Goal: Information Seeking & Learning: Learn about a topic

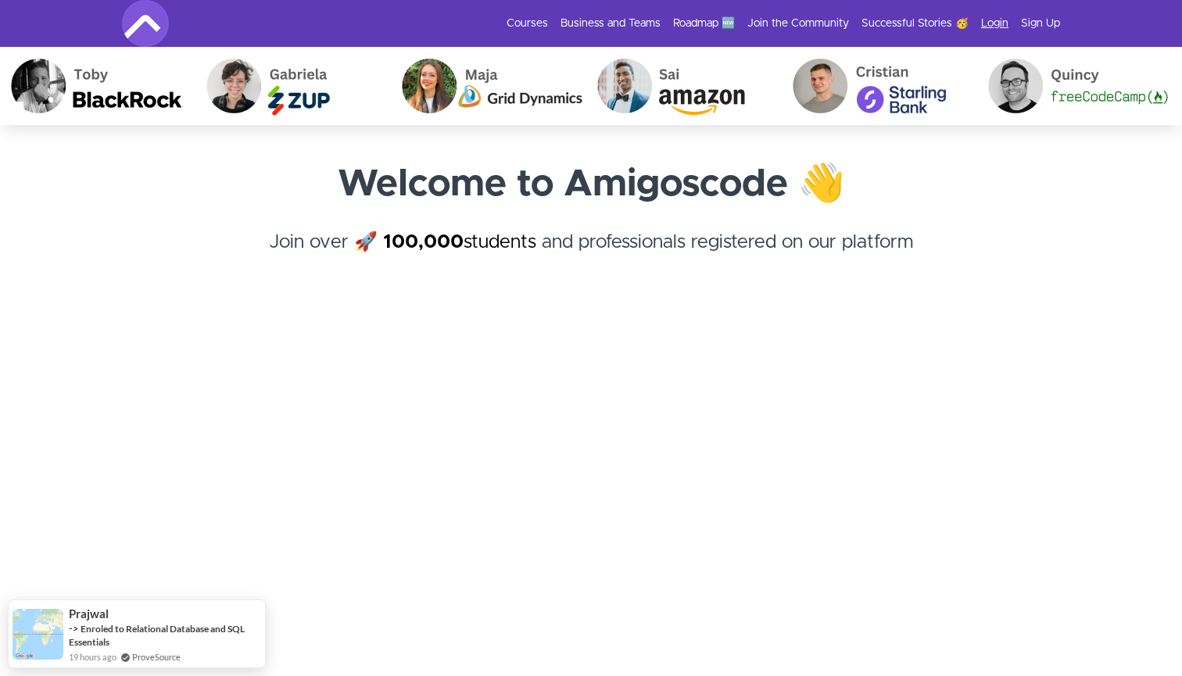
click at [989, 24] on link "Login" at bounding box center [994, 24] width 27 height 16
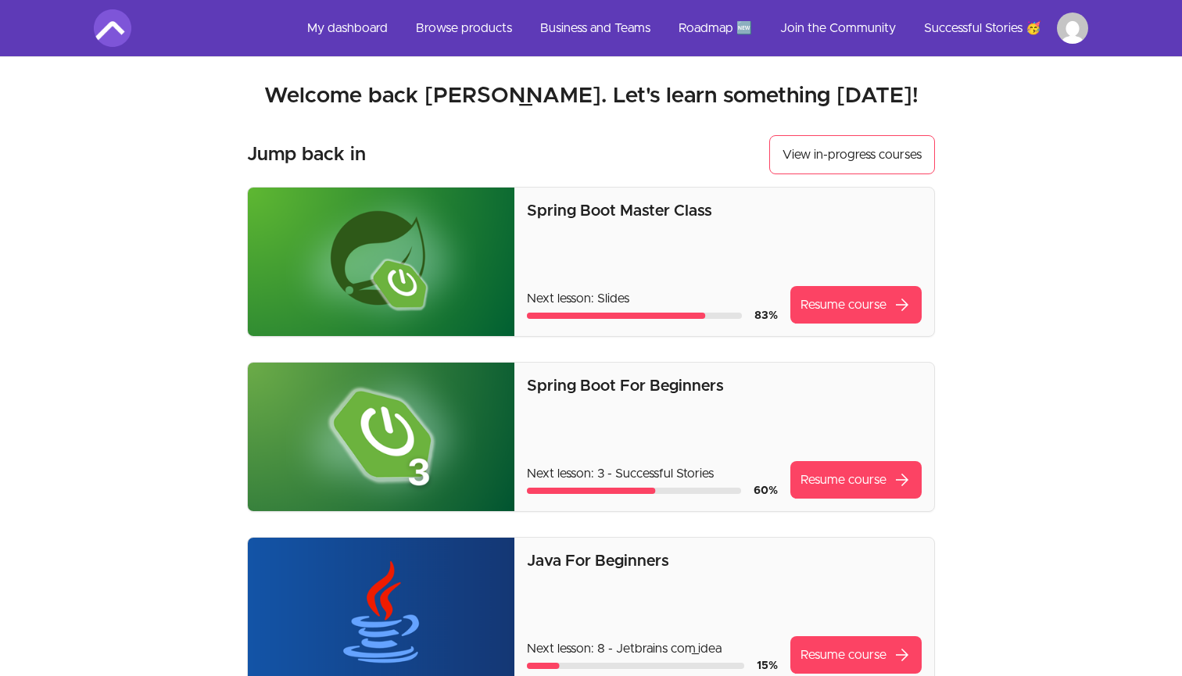
click at [348, 28] on link "My dashboard" at bounding box center [348, 28] width 106 height 38
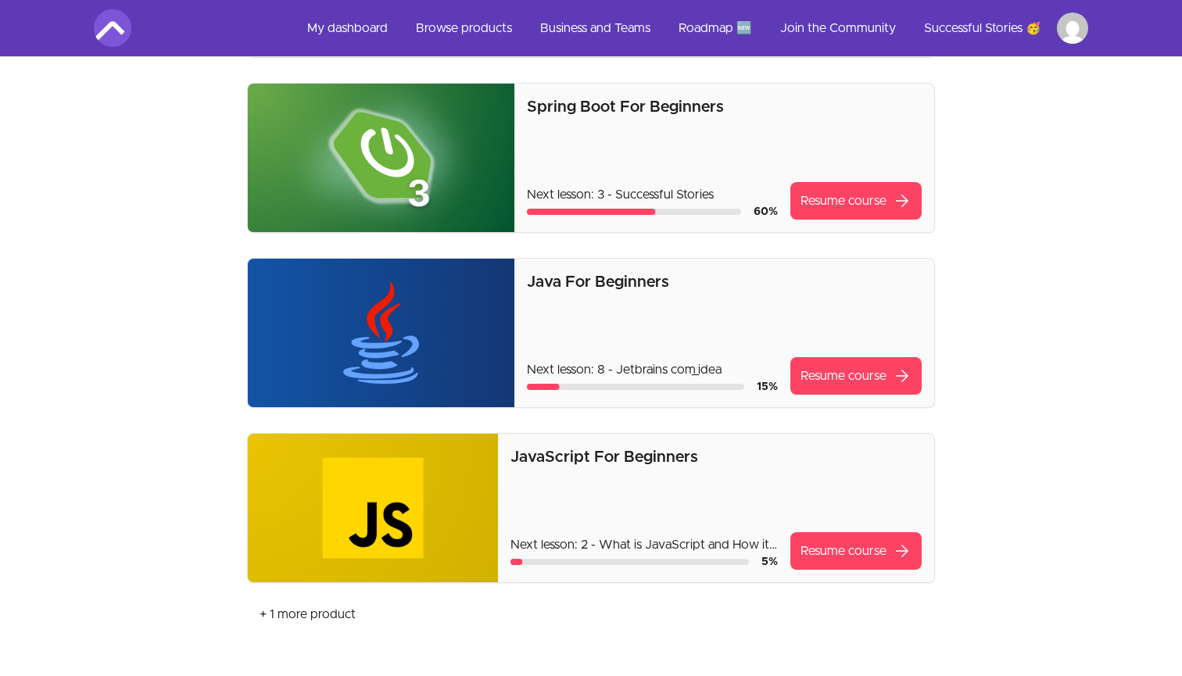
scroll to position [292, 0]
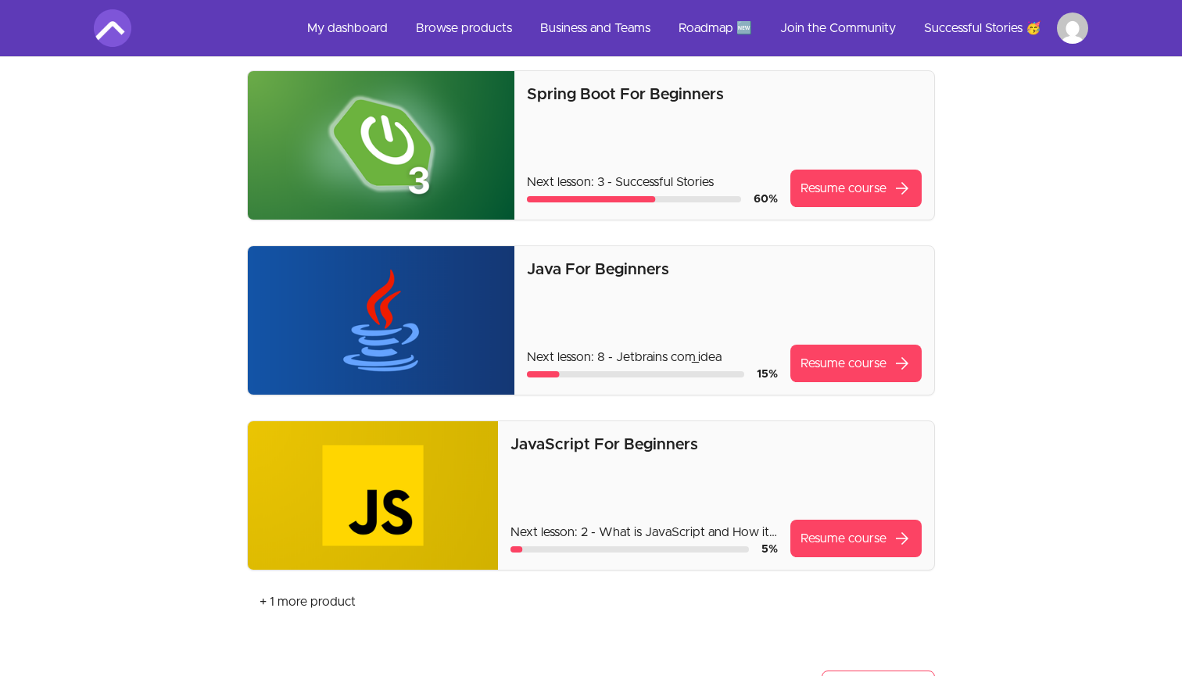
click at [722, 27] on link "Roadmap 🆕" at bounding box center [715, 28] width 99 height 38
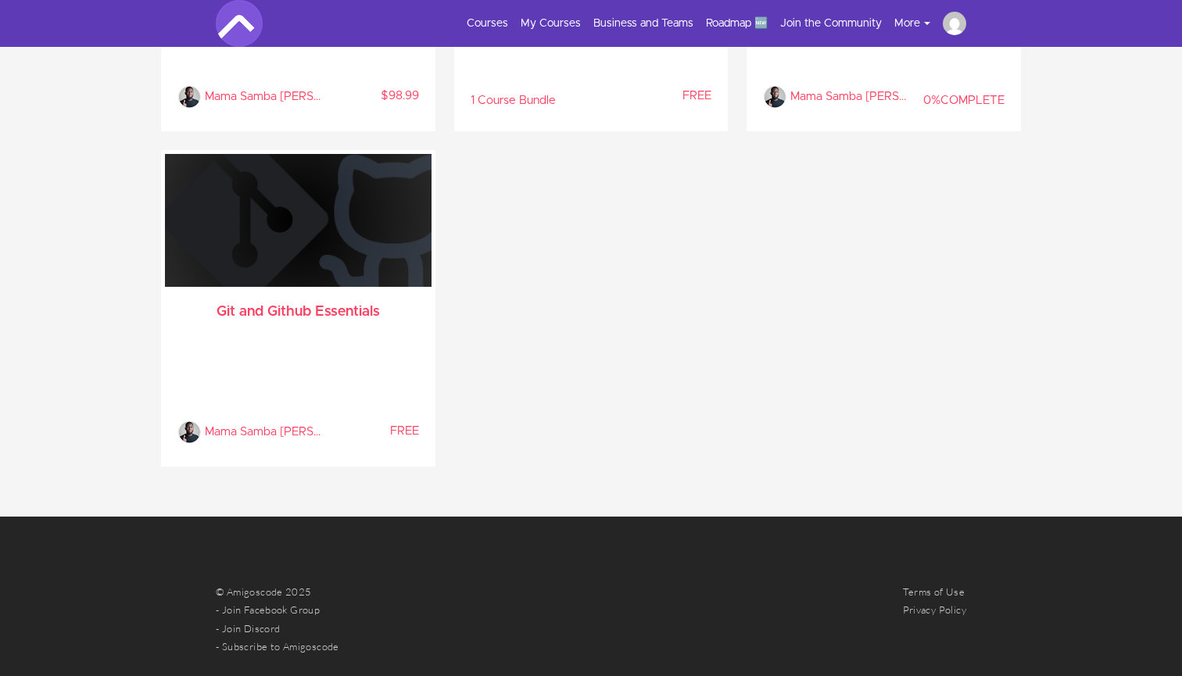
scroll to position [3916, 0]
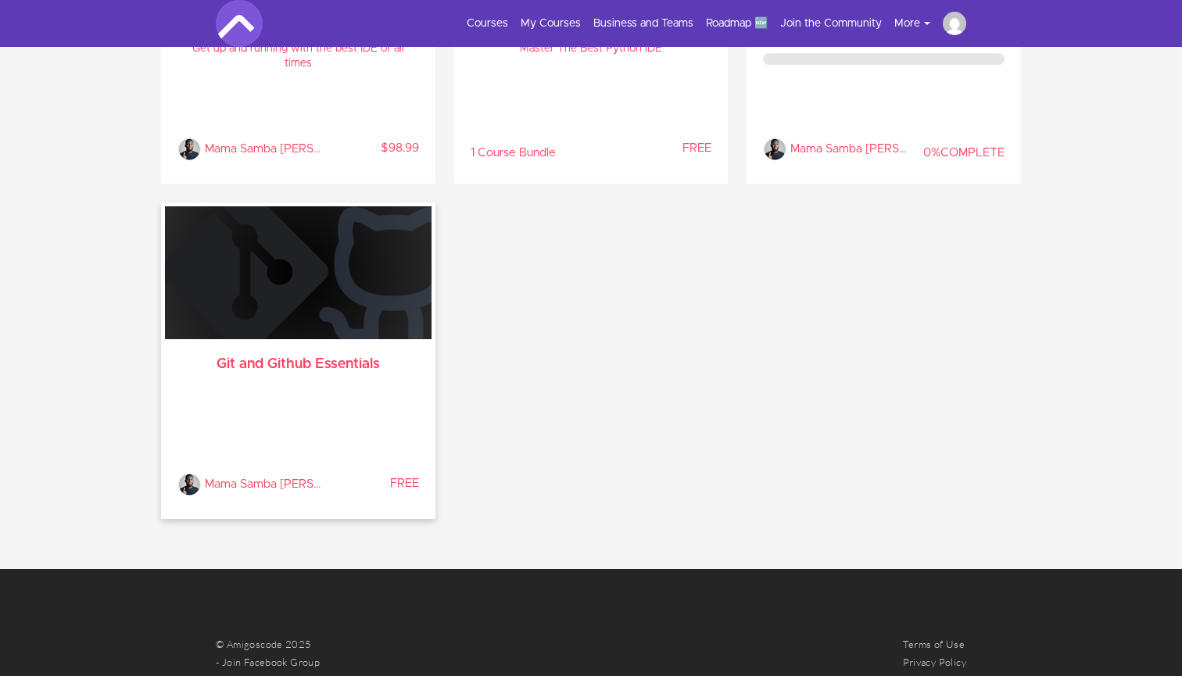
click at [364, 434] on div "Mama Samba Braima Nelson % COMPLETE FREE" at bounding box center [298, 442] width 242 height 107
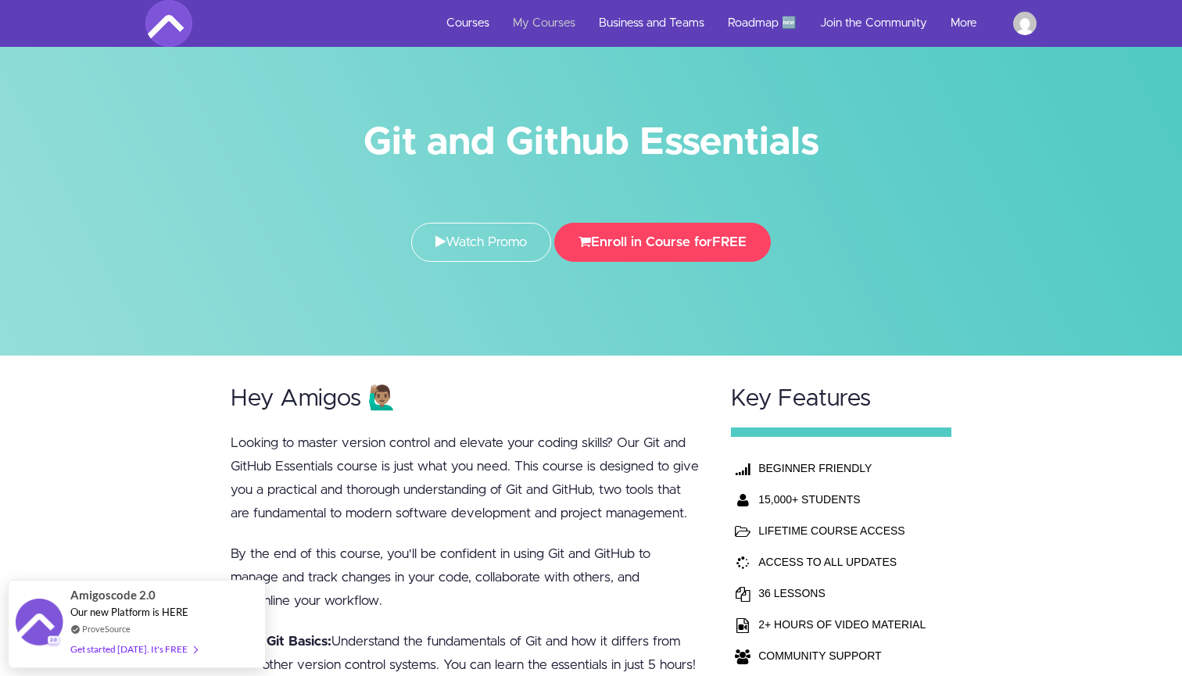
click at [543, 20] on link "My Courses" at bounding box center [544, 23] width 86 height 47
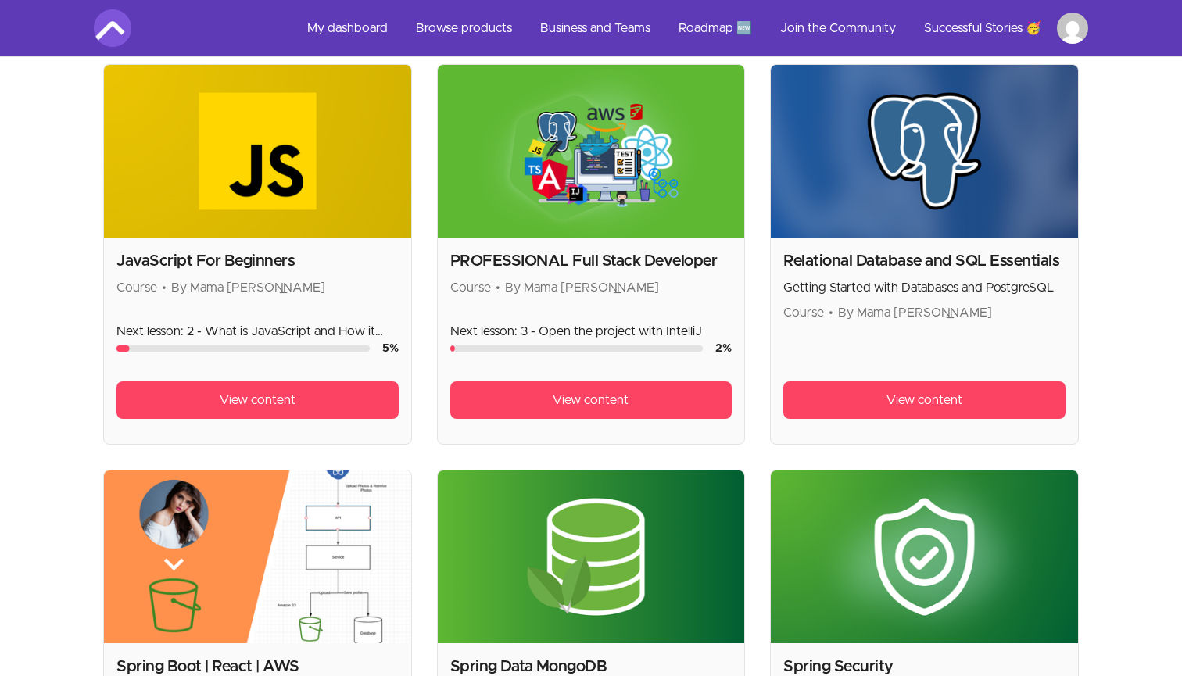
scroll to position [742, 0]
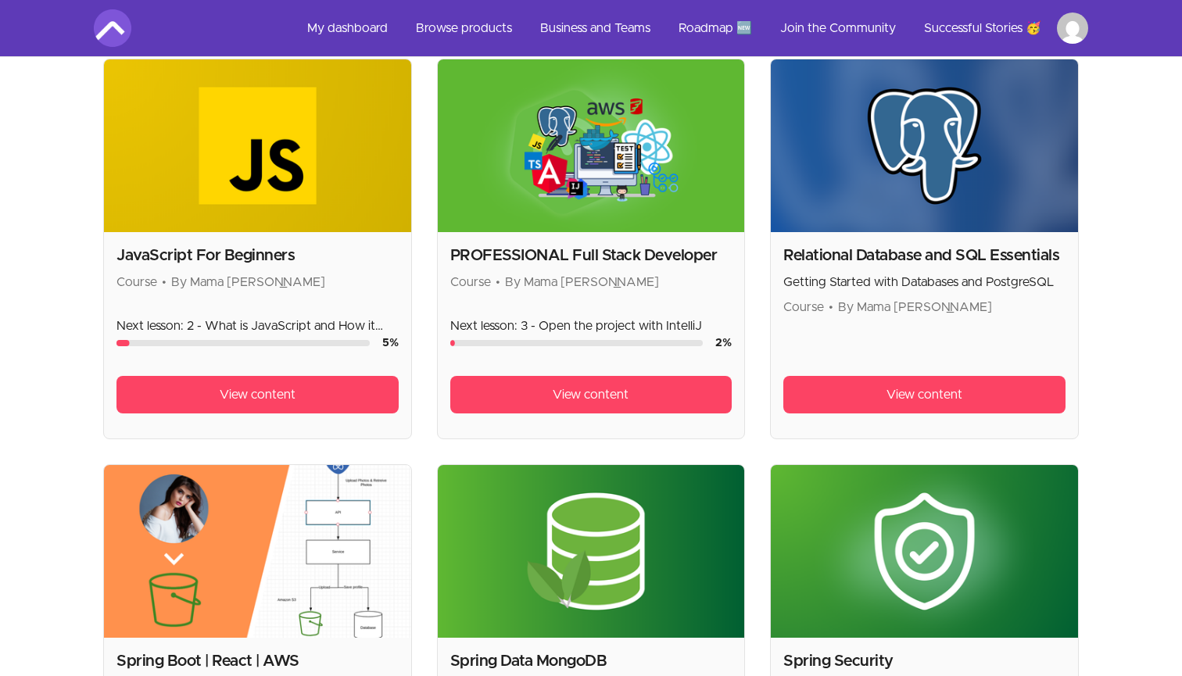
click at [559, 210] on img at bounding box center [591, 145] width 307 height 173
click at [551, 256] on h2 "PROFESSIONAL Full Stack Developer" at bounding box center [591, 256] width 282 height 22
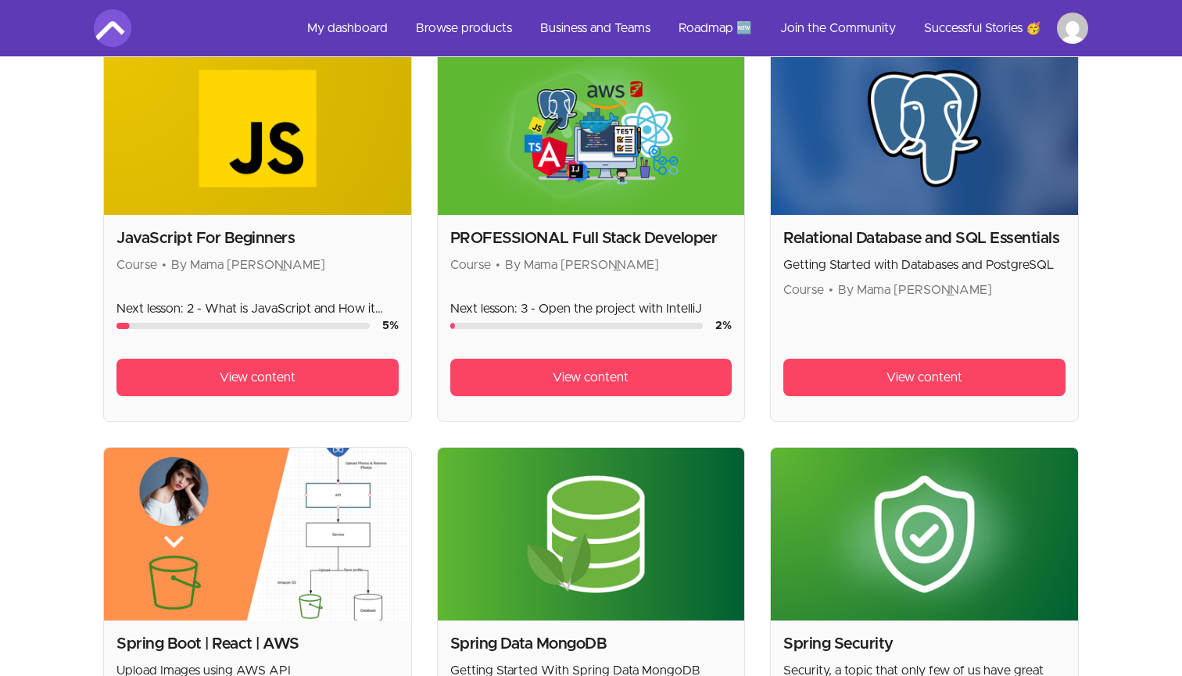
scroll to position [712, 0]
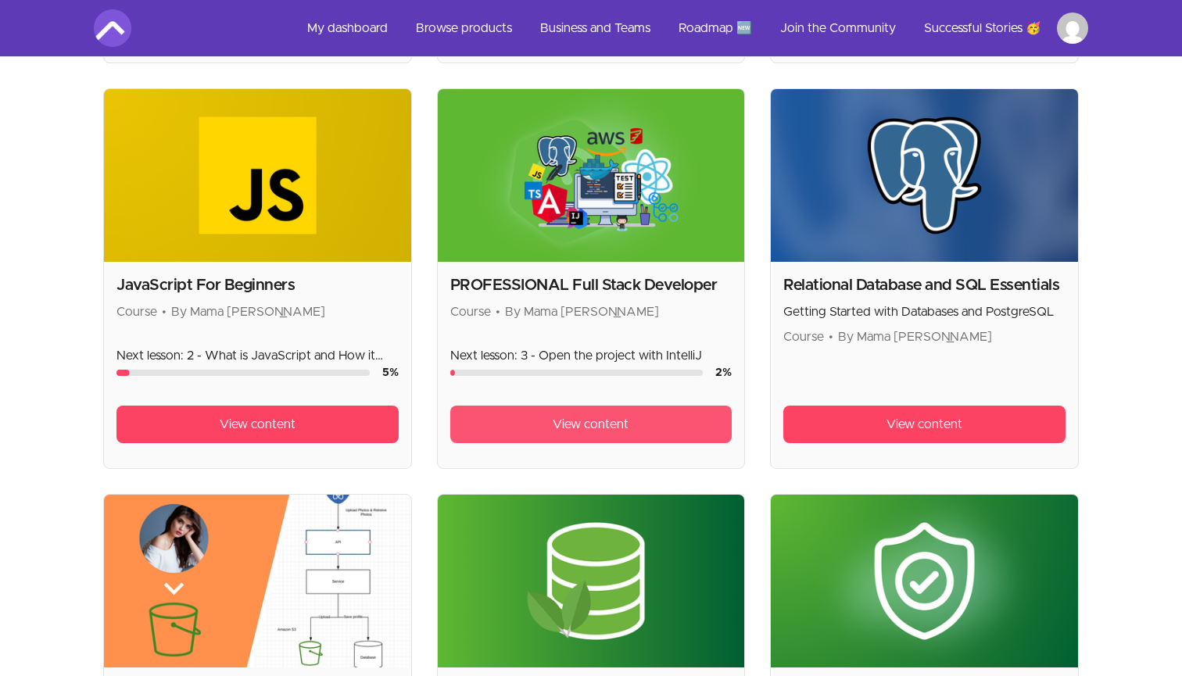
click at [559, 424] on span "View content" at bounding box center [591, 424] width 76 height 19
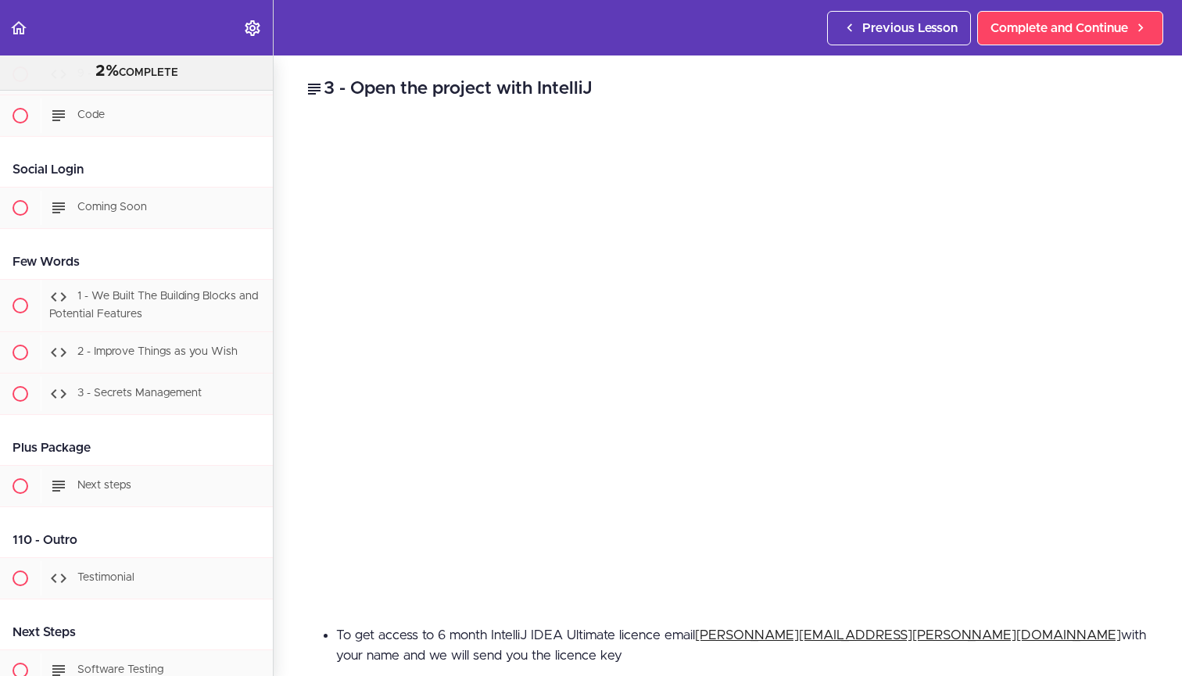
scroll to position [39483, 0]
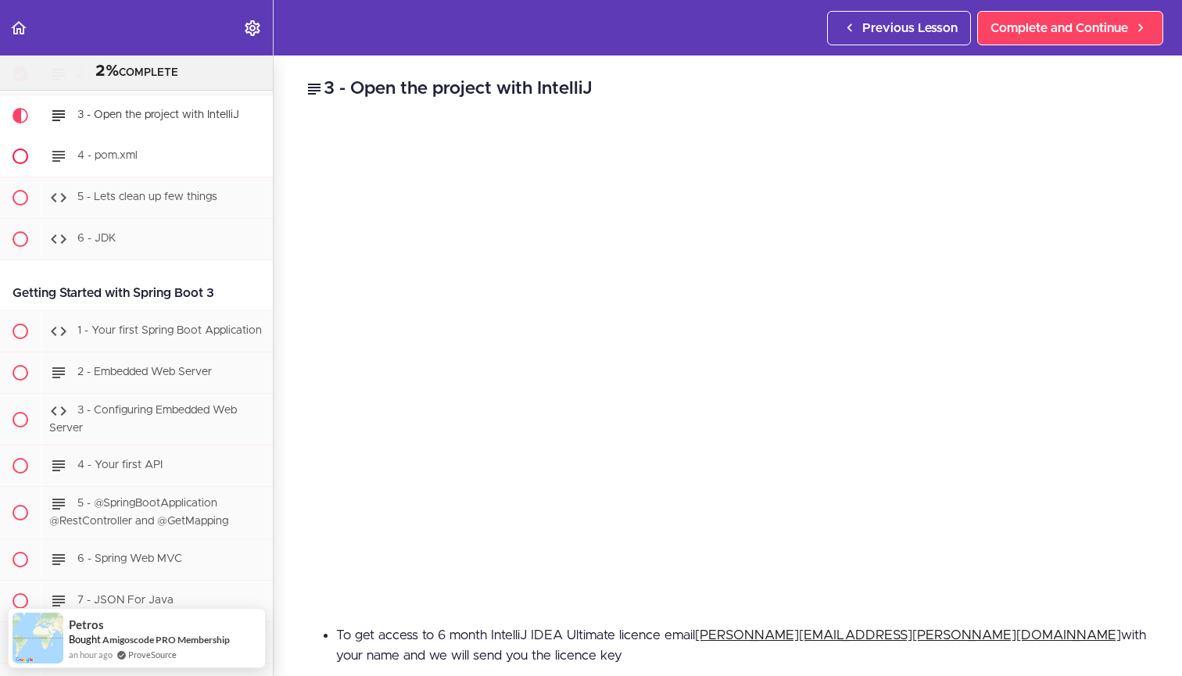
click at [185, 150] on div "4 - pom.xml" at bounding box center [157, 156] width 232 height 34
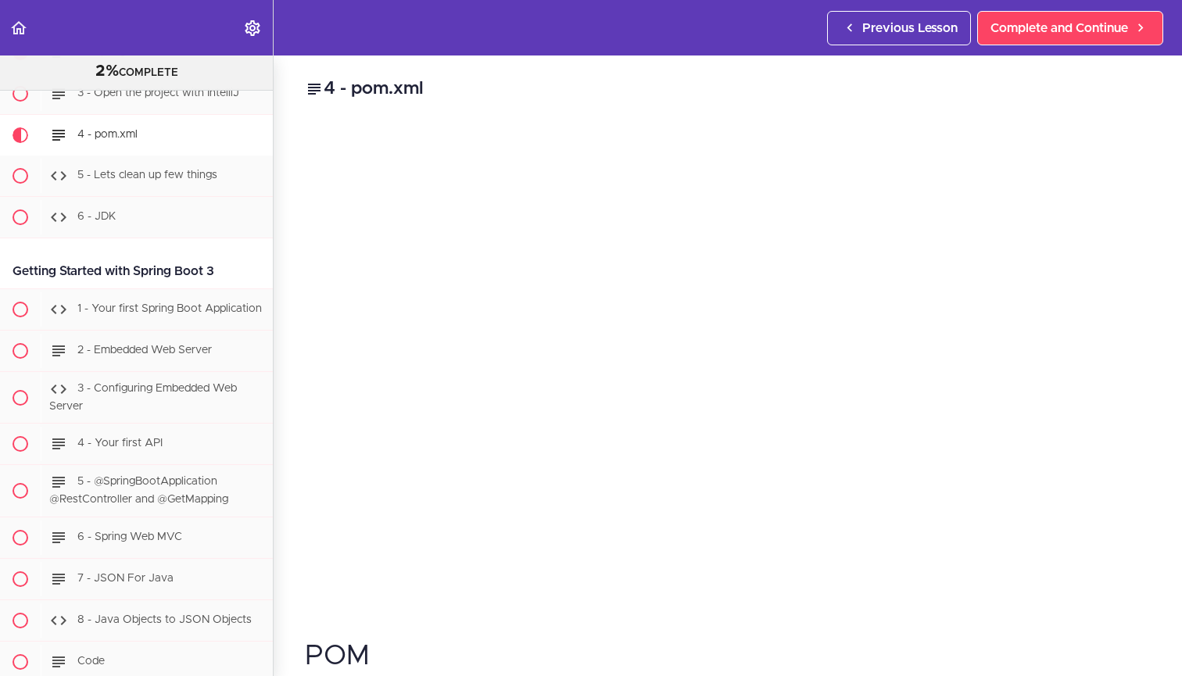
scroll to position [972, 0]
